Goal: Information Seeking & Learning: Learn about a topic

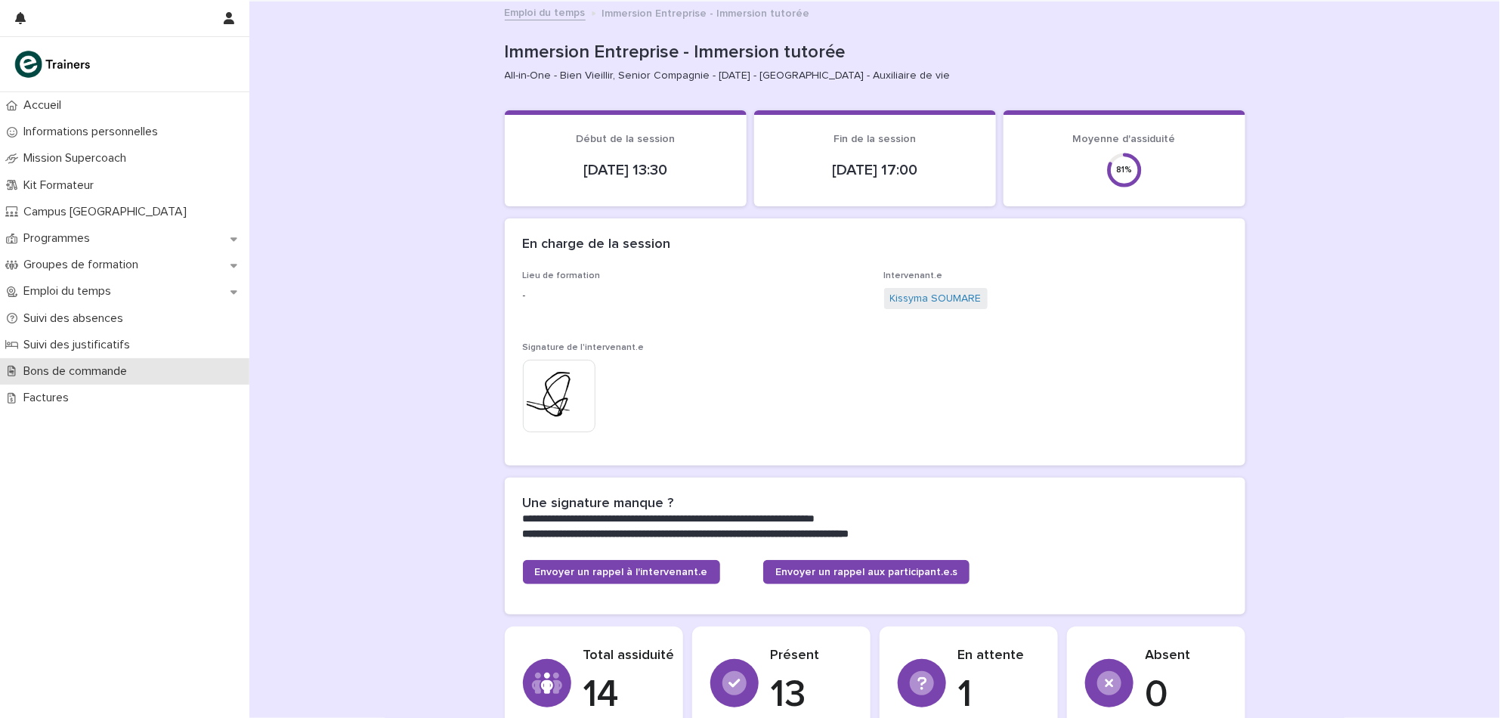
click at [99, 372] on p "Bons de commande" at bounding box center [78, 371] width 122 height 14
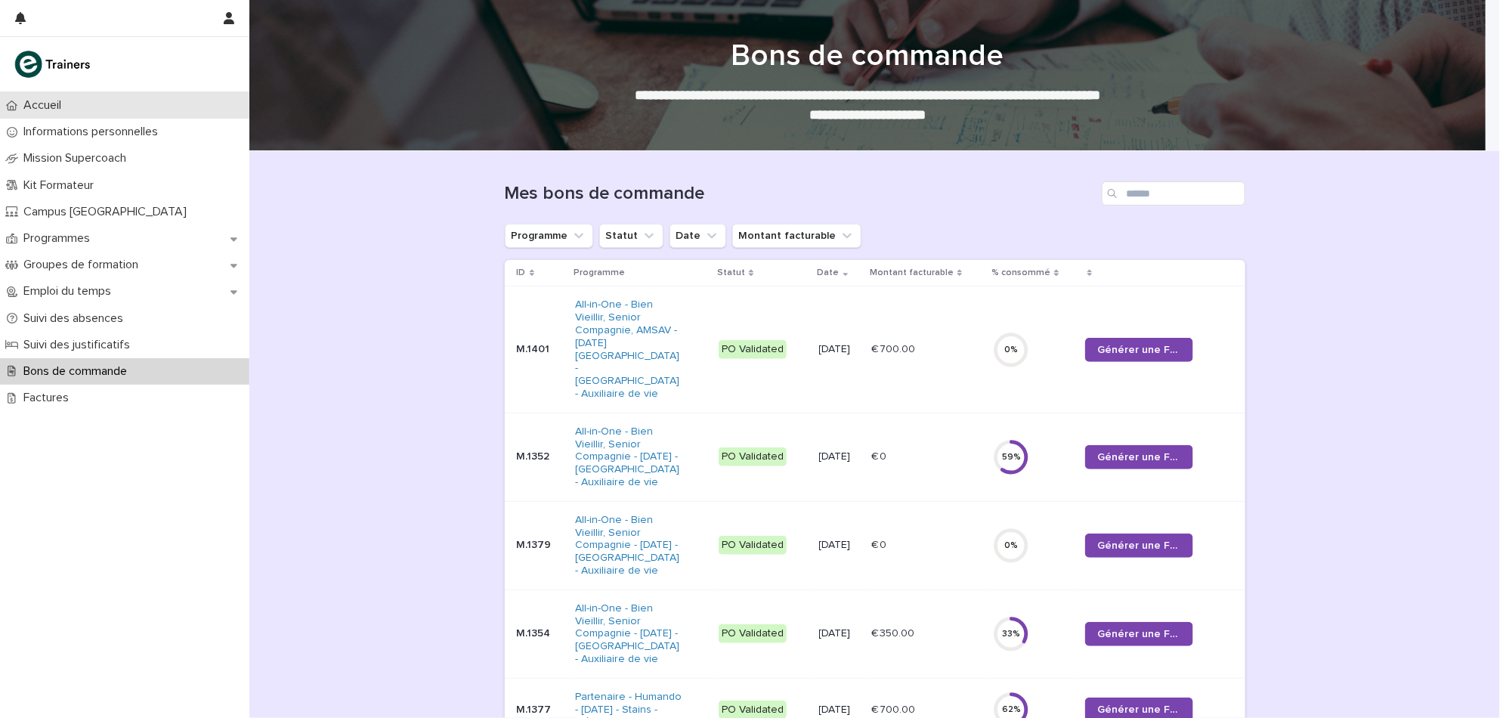
click at [85, 102] on div "Accueil" at bounding box center [124, 105] width 249 height 26
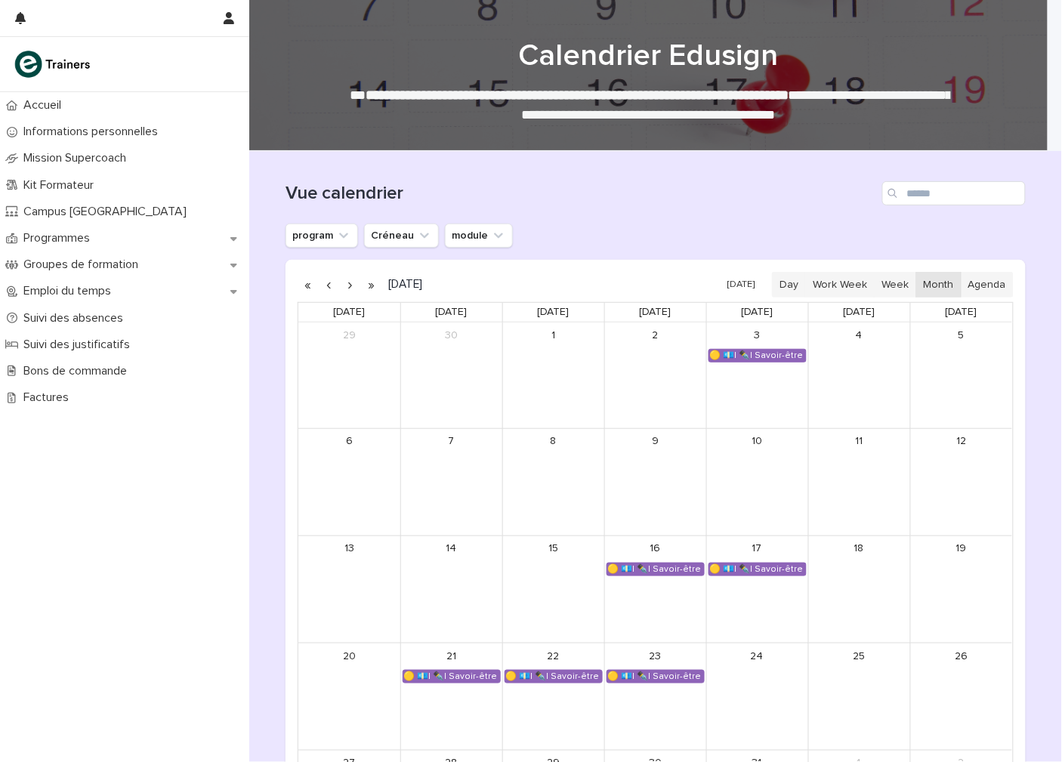
click at [361, 280] on button "button" at bounding box center [371, 285] width 21 height 24
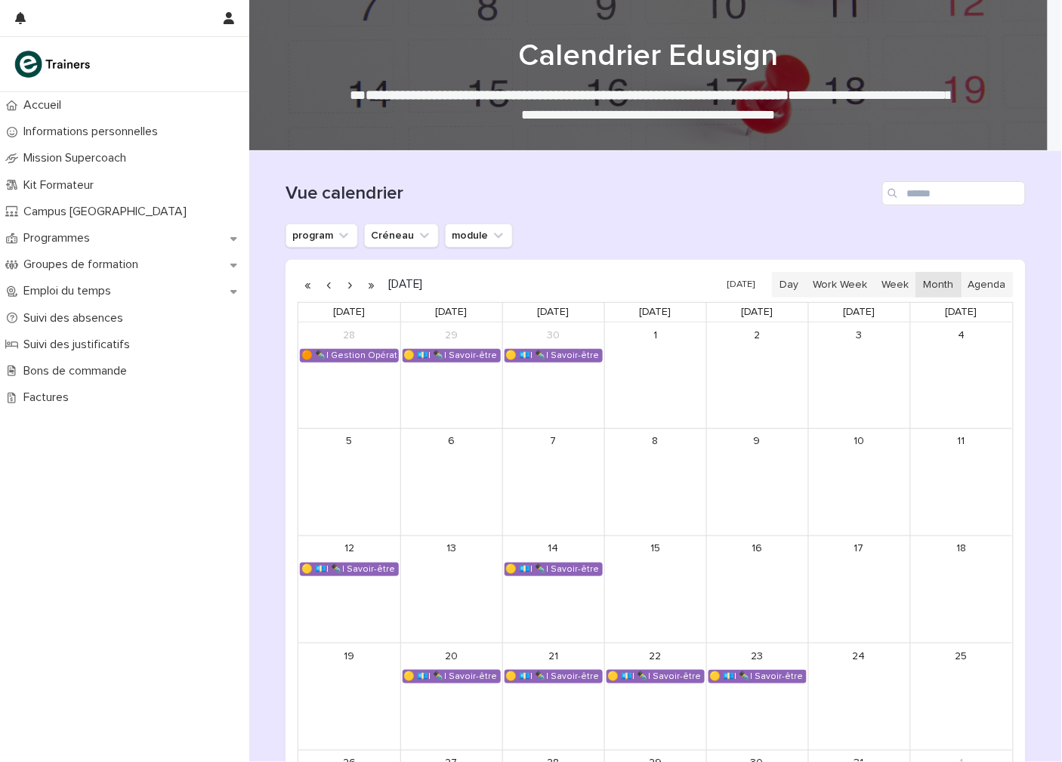
click at [342, 284] on button "button" at bounding box center [350, 285] width 21 height 24
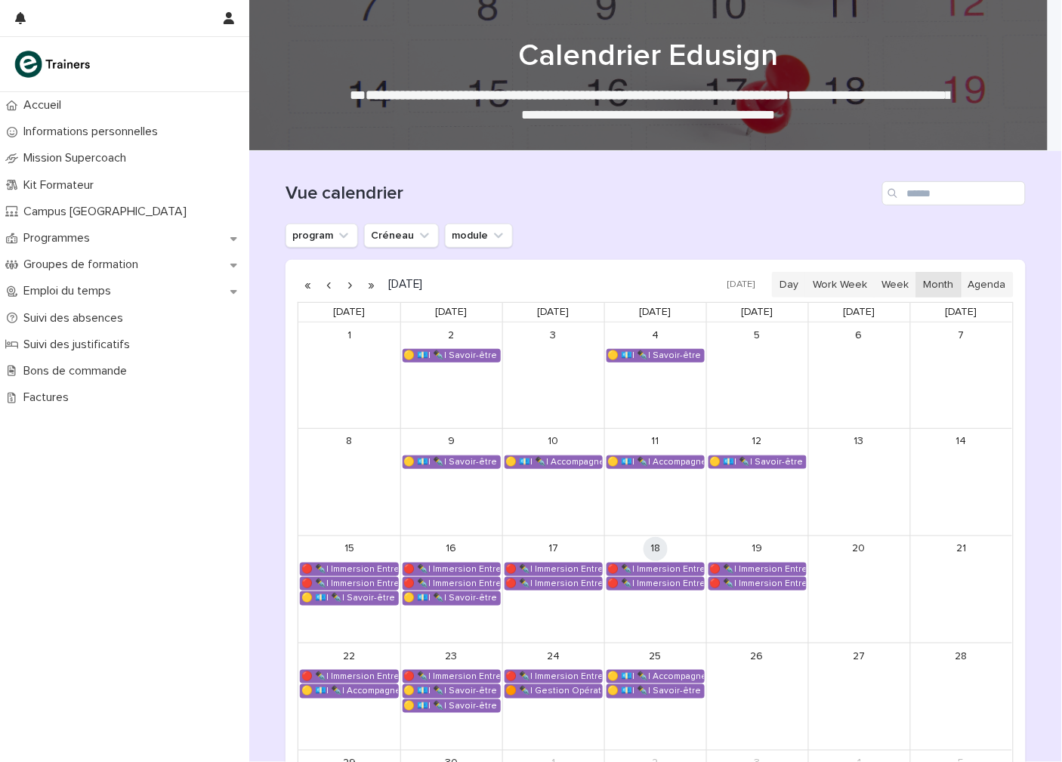
click at [340, 284] on button "button" at bounding box center [350, 285] width 21 height 24
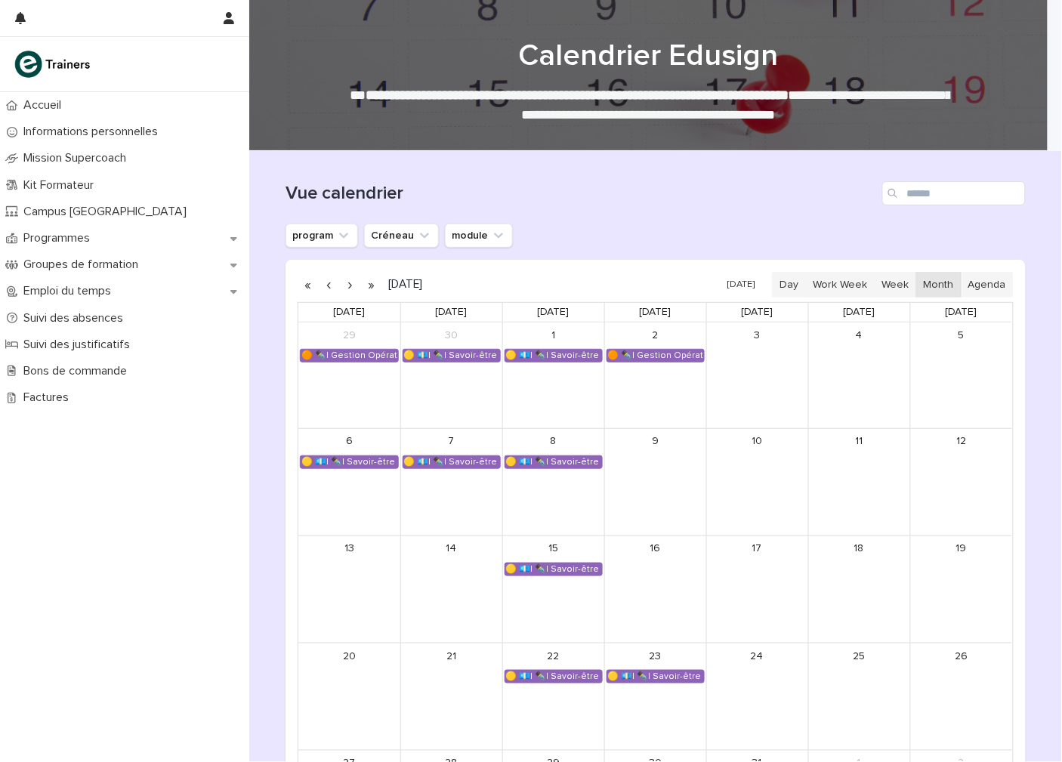
click at [340, 286] on button "button" at bounding box center [350, 285] width 21 height 24
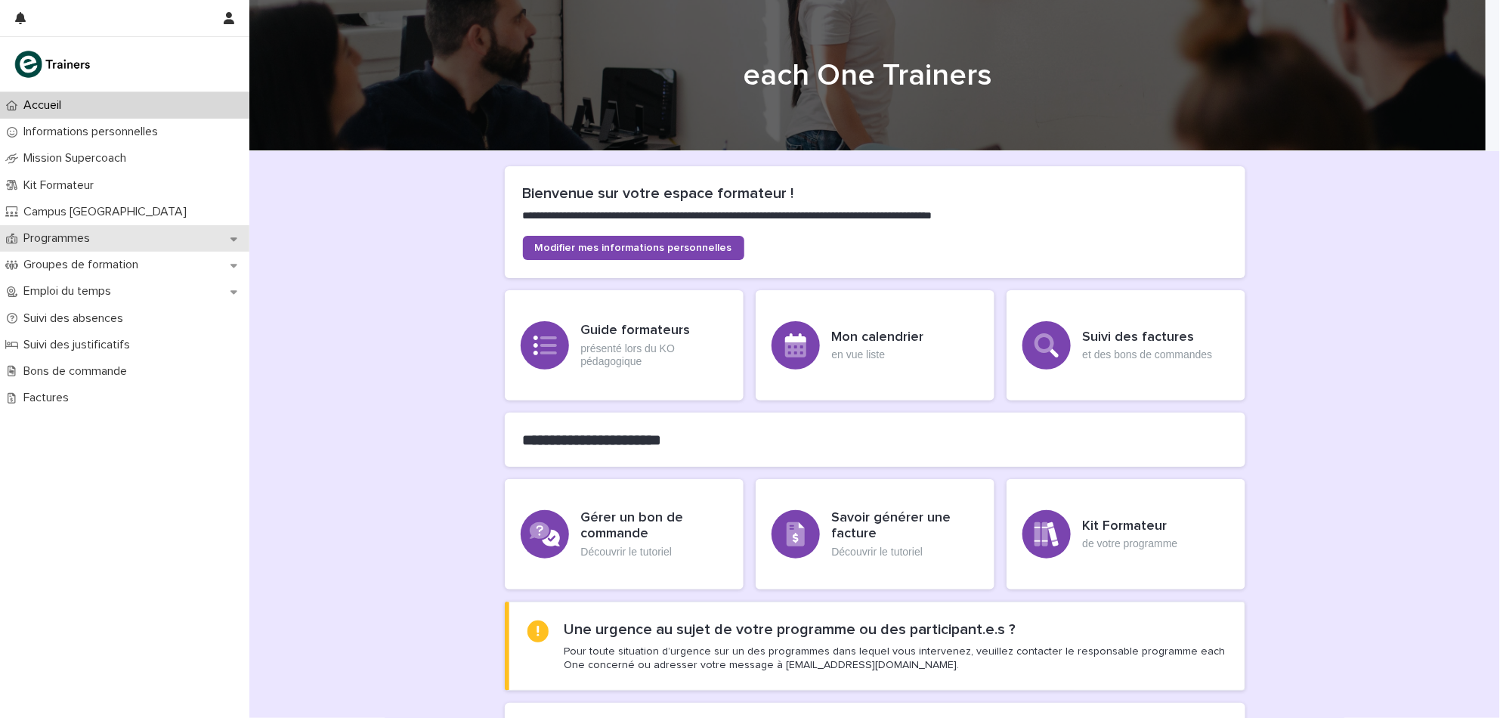
click at [157, 233] on div "Programmes" at bounding box center [124, 238] width 249 height 26
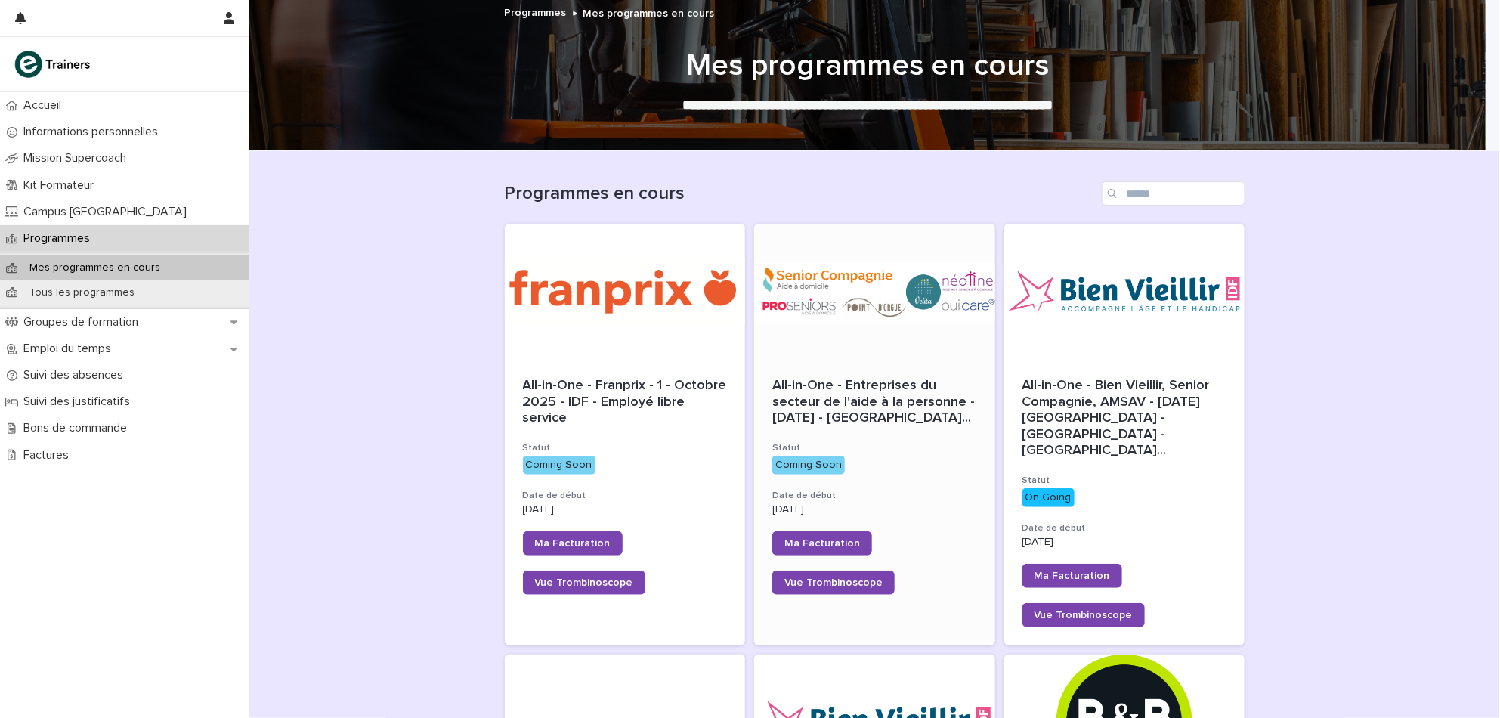
click at [851, 360] on div "All-in-One - Entreprises du secteur de l'aide à la personne - 24 - Septembre 20…" at bounding box center [874, 486] width 241 height 253
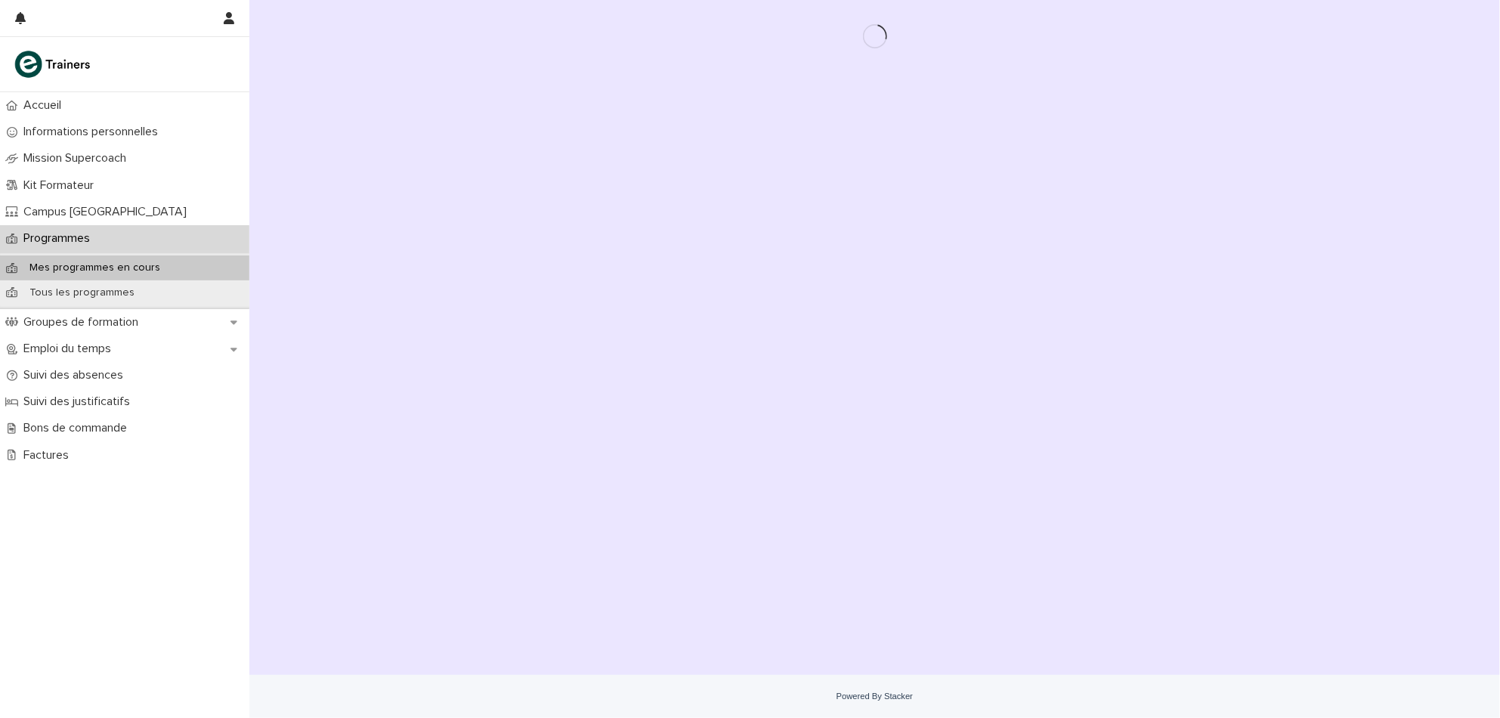
click at [851, 360] on div "Loading... Saving… Loading... Saving…" at bounding box center [874, 318] width 755 height 637
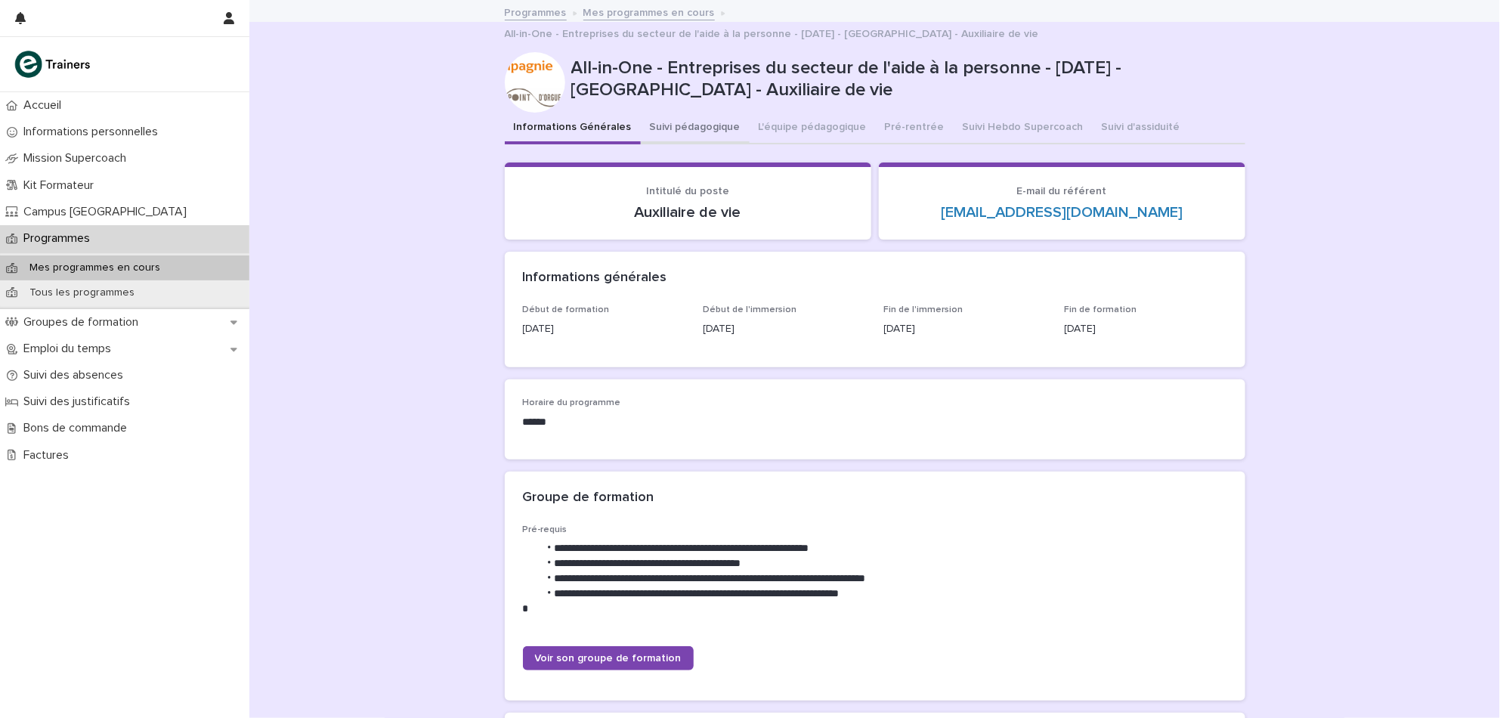
click at [675, 120] on button "Suivi pédagogique" at bounding box center [695, 129] width 109 height 32
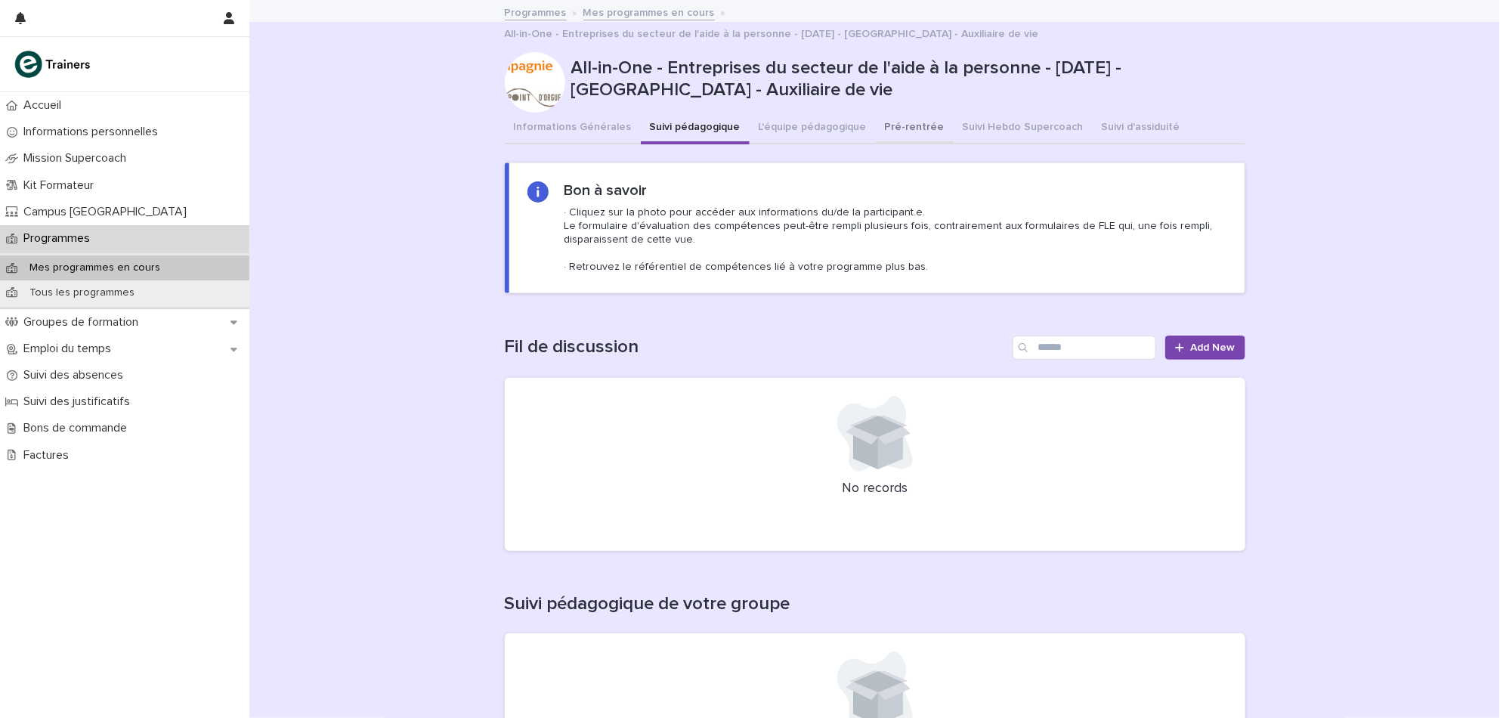
click at [904, 128] on button "Pré-rentrée" at bounding box center [915, 129] width 78 height 32
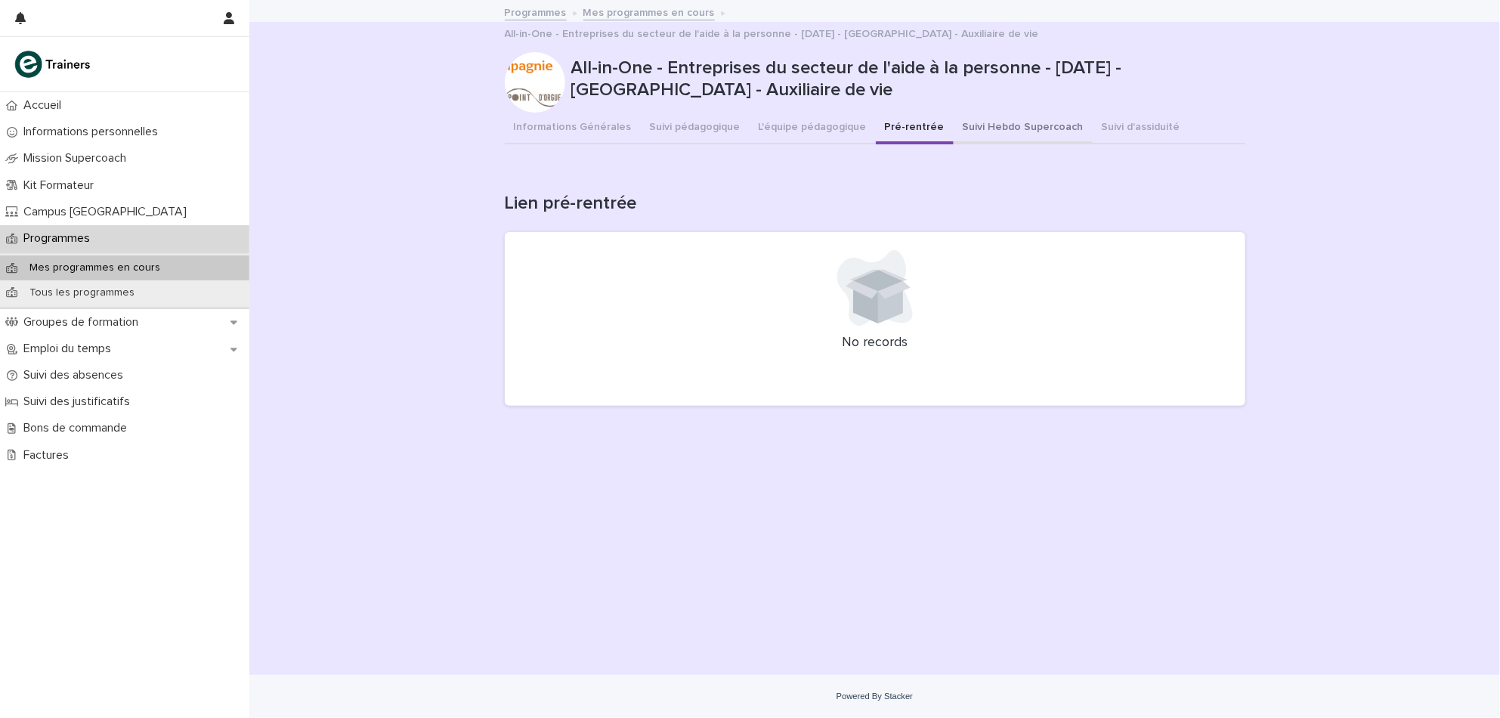
click at [1016, 137] on button "Suivi Hebdo Supercoach" at bounding box center [1022, 129] width 139 height 32
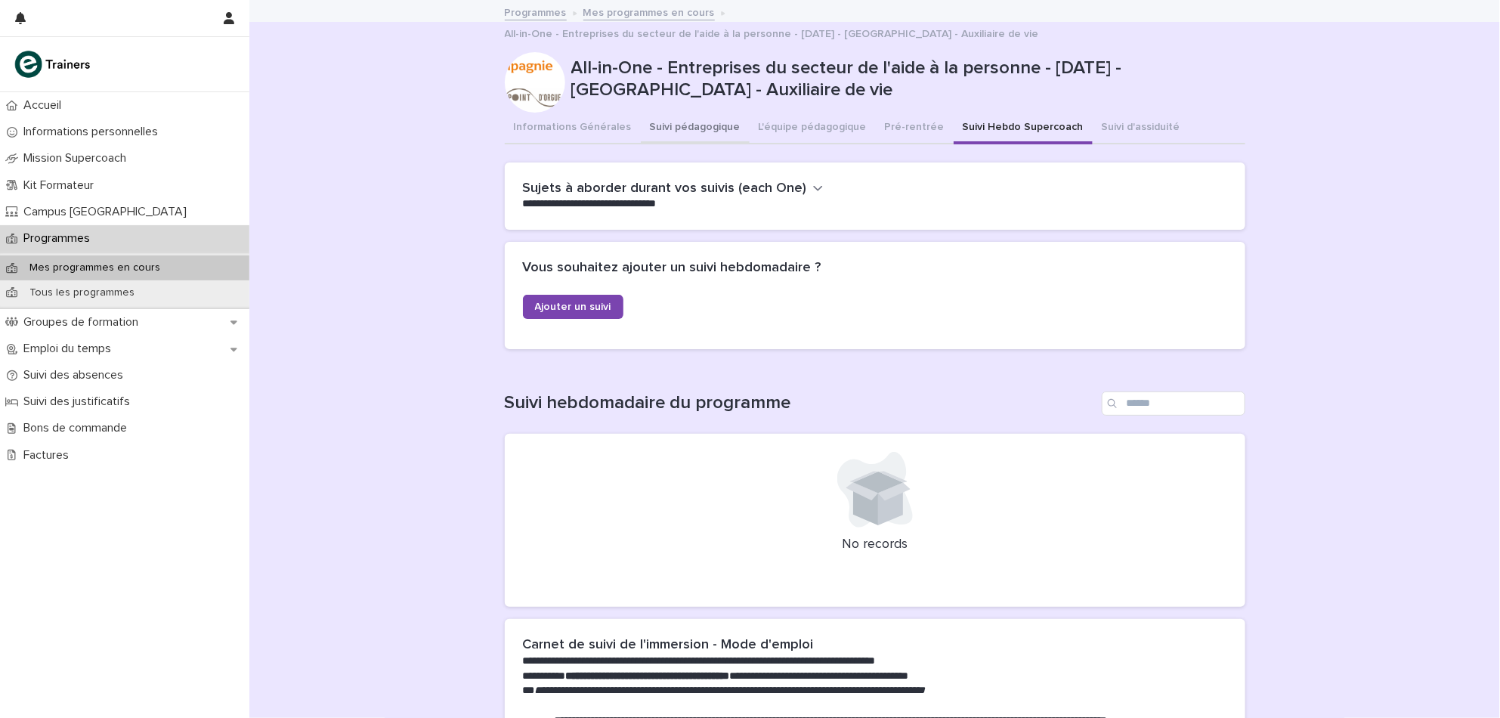
click at [691, 131] on button "Suivi pédagogique" at bounding box center [695, 129] width 109 height 32
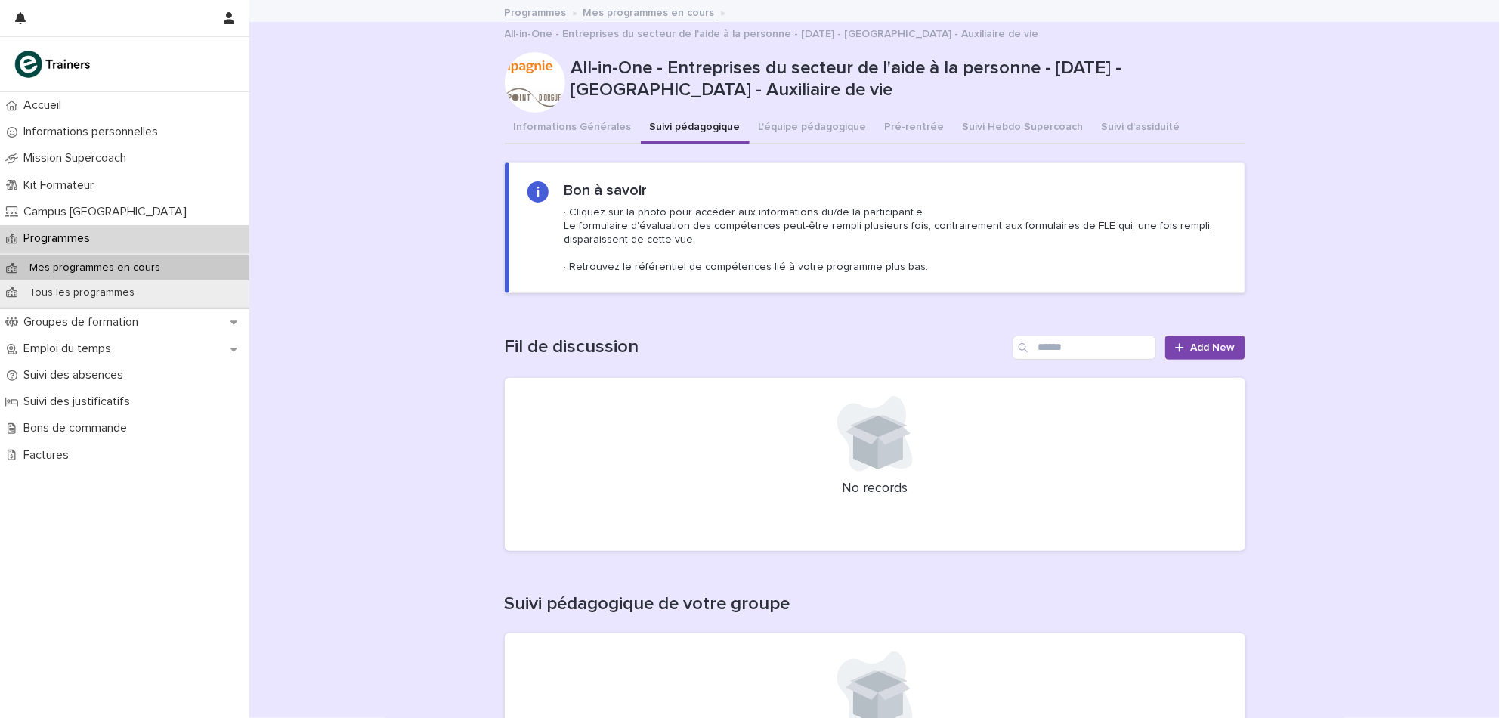
click at [62, 230] on div "Programmes" at bounding box center [124, 238] width 249 height 26
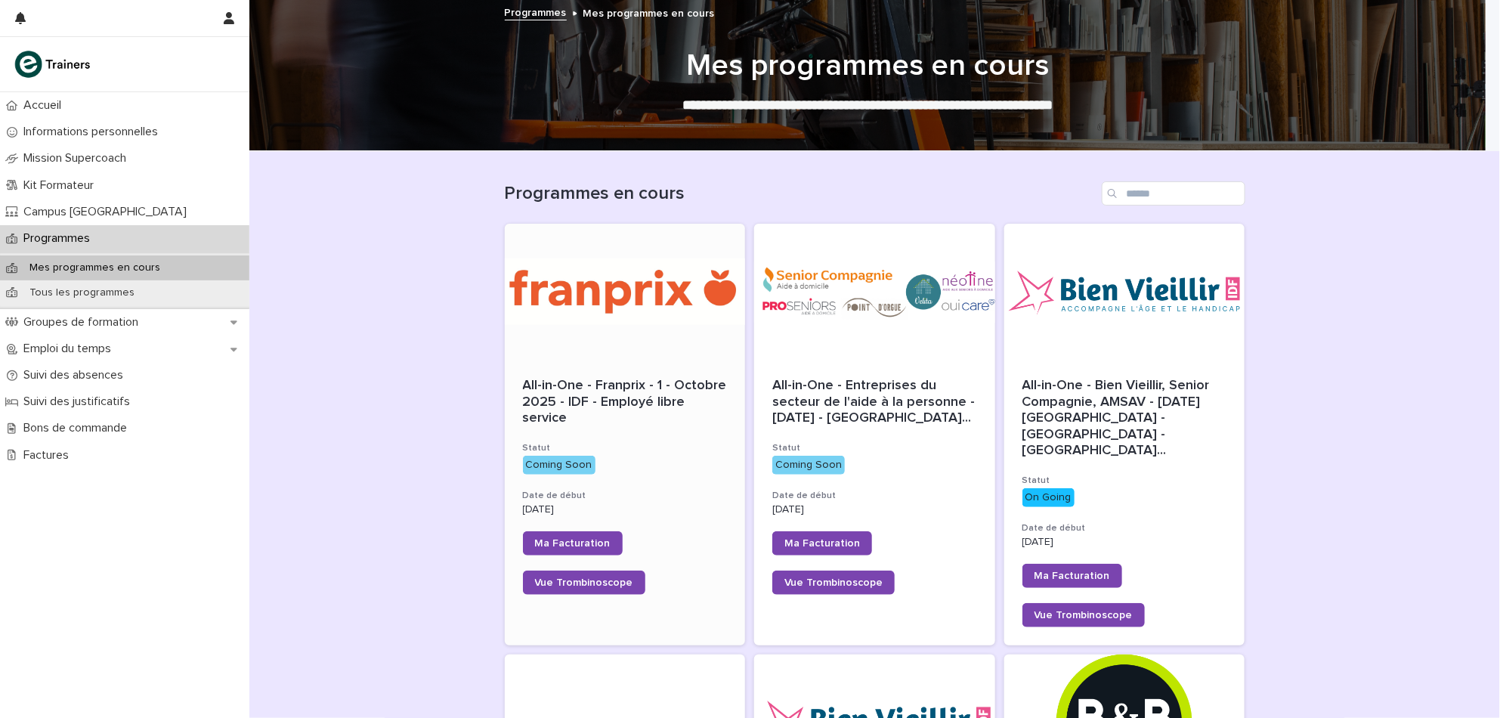
click at [644, 329] on div at bounding box center [625, 292] width 241 height 136
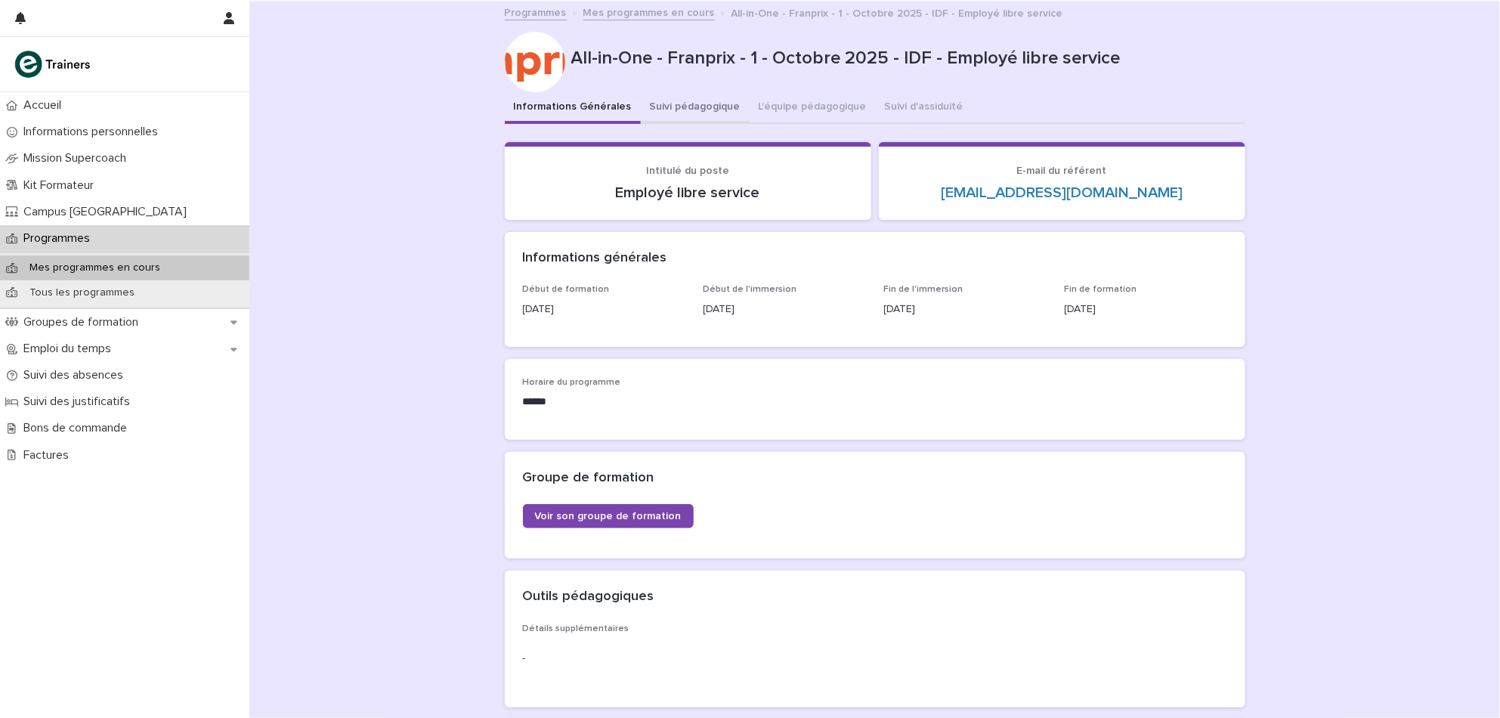
click at [664, 102] on button "Suivi pédagogique" at bounding box center [695, 108] width 109 height 32
